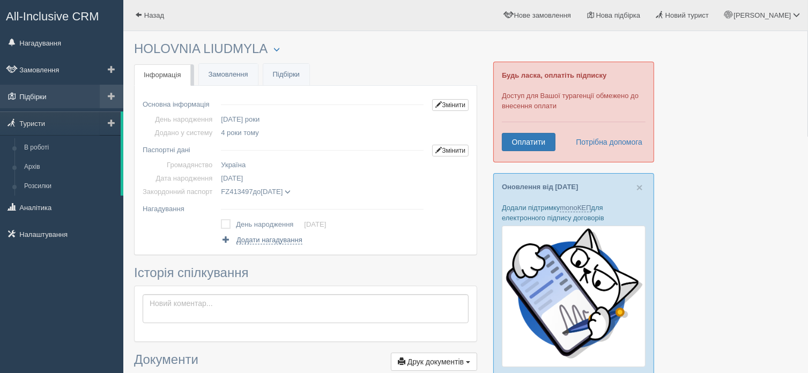
drag, startPoint x: 40, startPoint y: 119, endPoint x: 65, endPoint y: 105, distance: 29.0
click at [39, 118] on link "Туристи" at bounding box center [60, 124] width 121 height 24
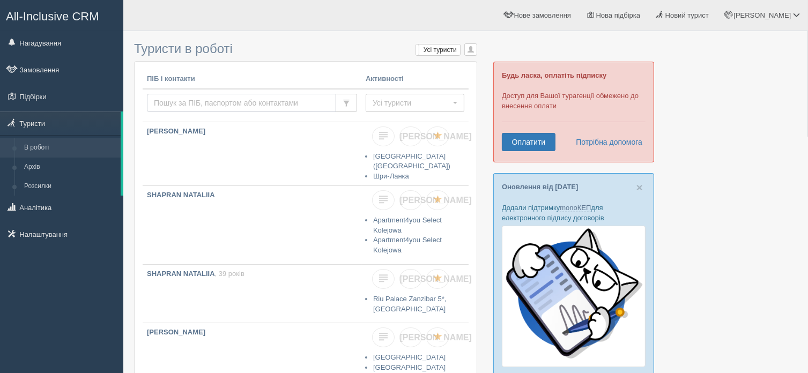
click at [228, 101] on input "text" at bounding box center [241, 103] width 189 height 18
type input "dari"
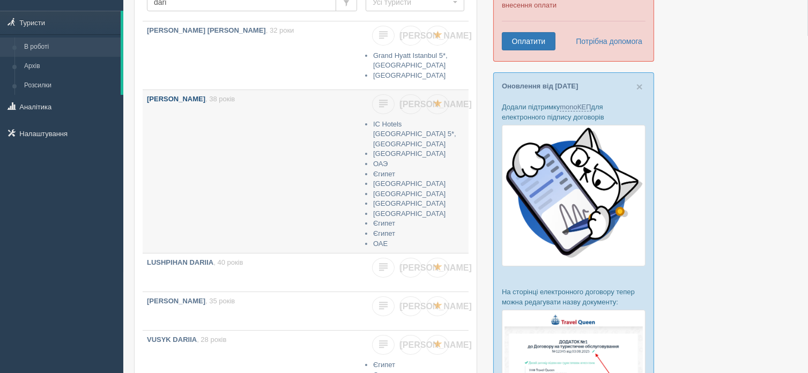
scroll to position [107, 0]
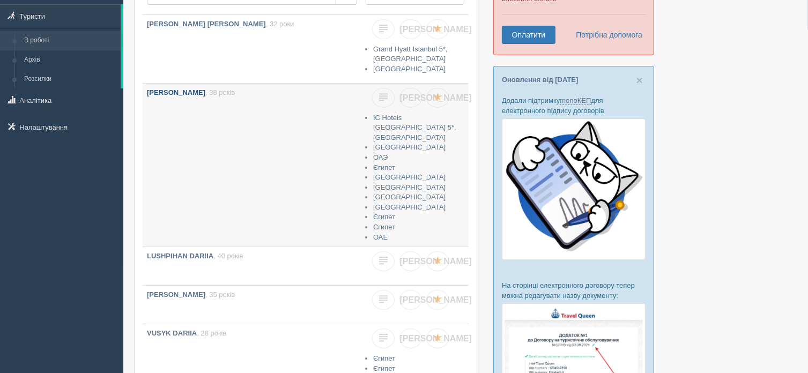
click at [206, 172] on link "DARIIENKO MYKOLA , 38 років" at bounding box center [252, 163] width 219 height 158
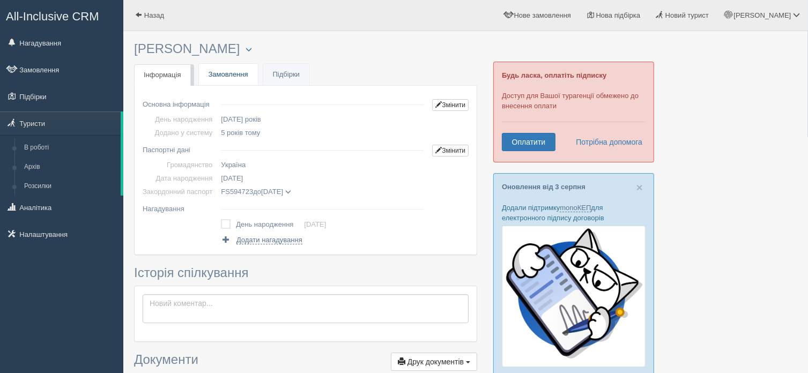
click at [221, 68] on link "Замовлення" at bounding box center [228, 75] width 59 height 22
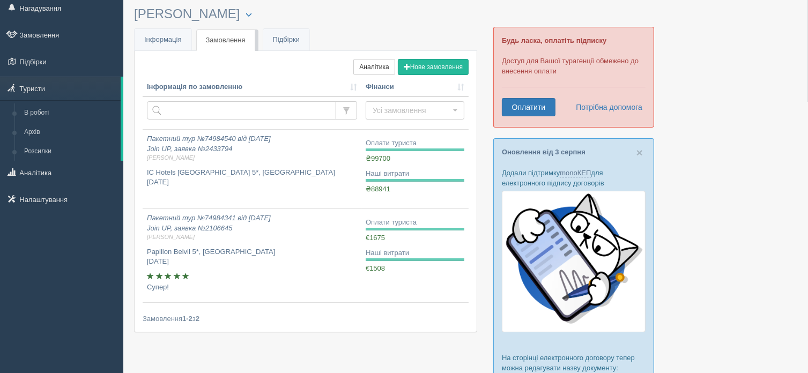
scroll to position [54, 0]
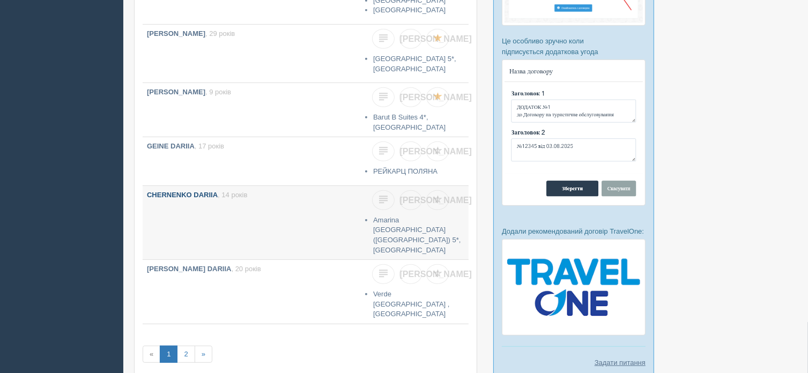
scroll to position [558, 0]
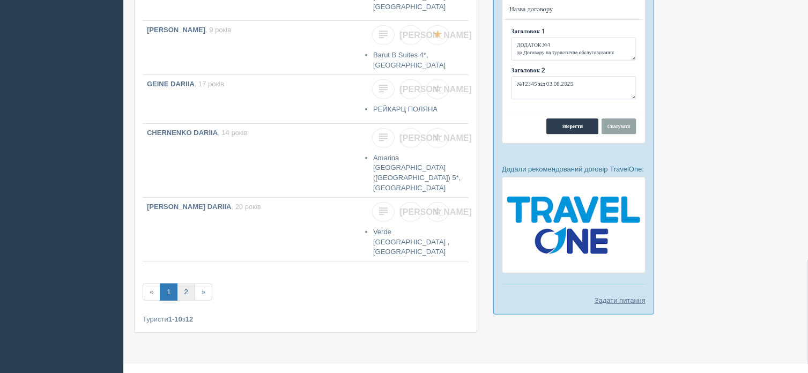
click at [189, 284] on link "2" at bounding box center [186, 293] width 18 height 18
